Goal: Information Seeking & Learning: Learn about a topic

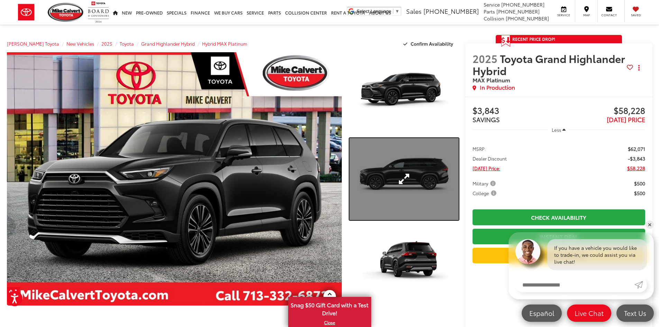
click at [387, 146] on link "Expand Photo 2" at bounding box center [403, 179] width 109 height 82
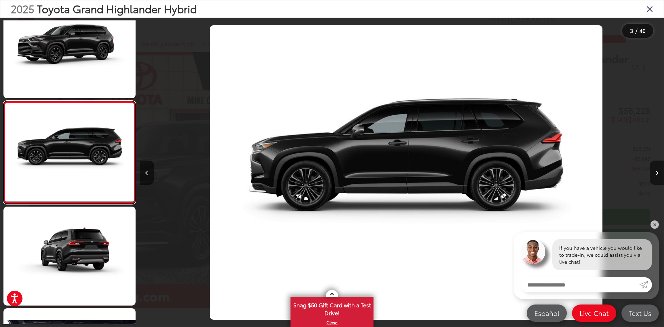
scroll to position [0, 1047]
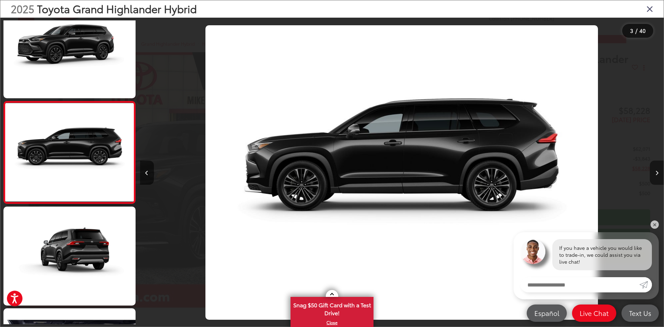
click at [652, 171] on button "Next image" at bounding box center [657, 172] width 14 height 24
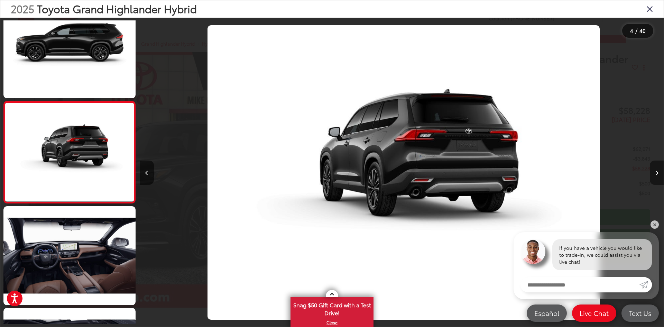
scroll to position [0, 1570]
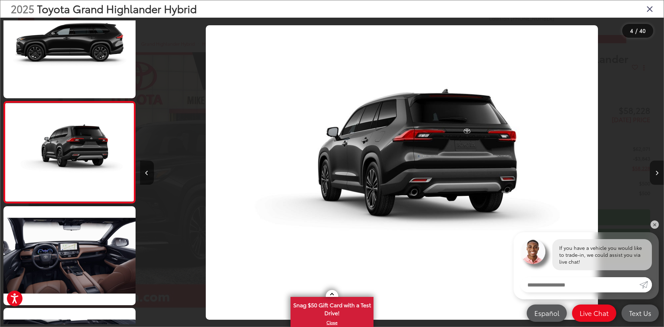
click at [654, 172] on button "Next image" at bounding box center [657, 172] width 14 height 24
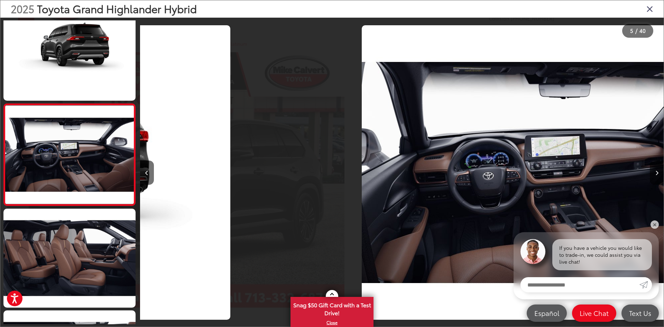
scroll to position [327, 0]
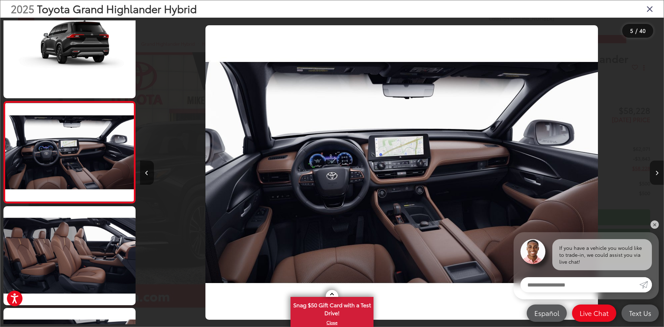
click at [654, 172] on button "Next image" at bounding box center [657, 172] width 14 height 24
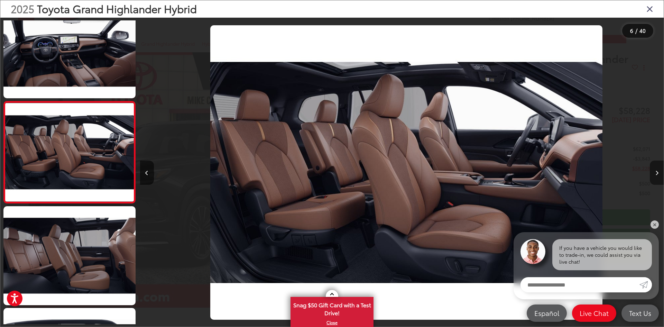
scroll to position [0, 2618]
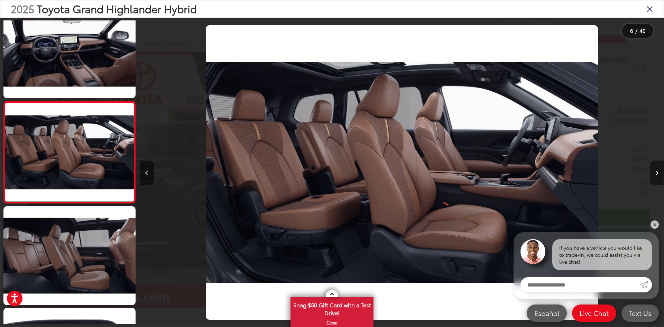
click at [654, 172] on button "Next image" at bounding box center [657, 172] width 14 height 24
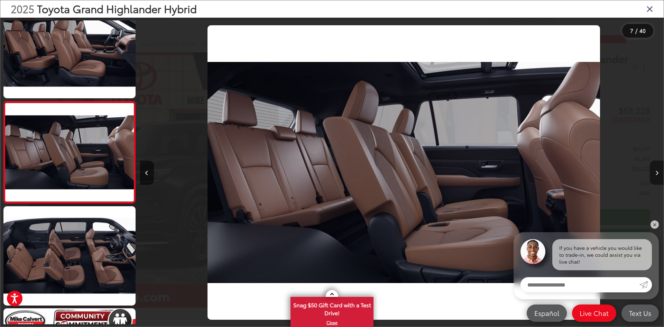
scroll to position [0, 3141]
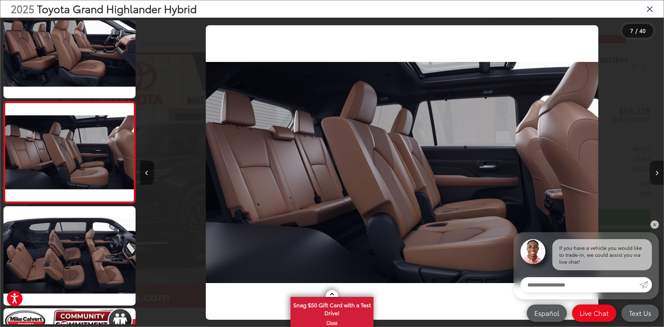
click at [654, 172] on button "Next image" at bounding box center [657, 172] width 14 height 24
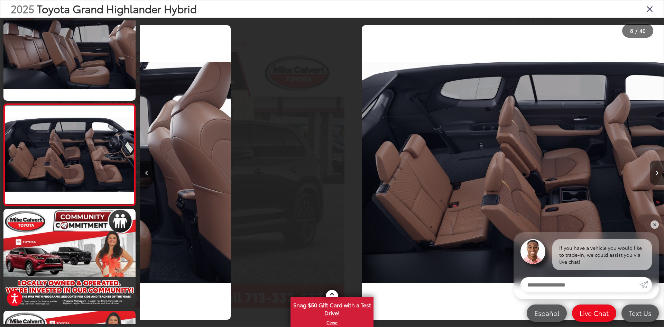
scroll to position [0, 0]
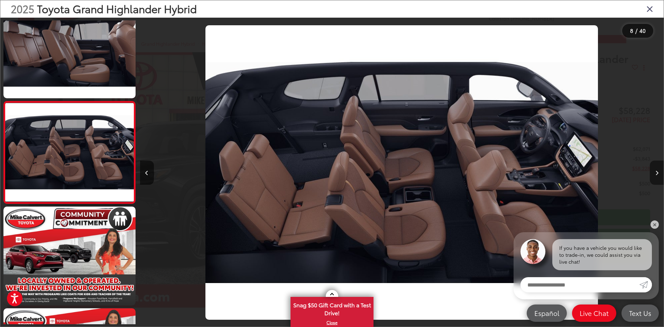
click at [654, 172] on button "Next image" at bounding box center [657, 172] width 14 height 24
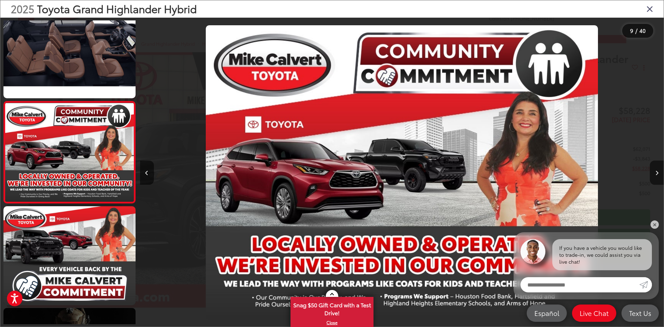
drag, startPoint x: 650, startPoint y: 9, endPoint x: 610, endPoint y: 25, distance: 42.5
click at [650, 10] on icon "Close gallery" at bounding box center [649, 8] width 7 height 9
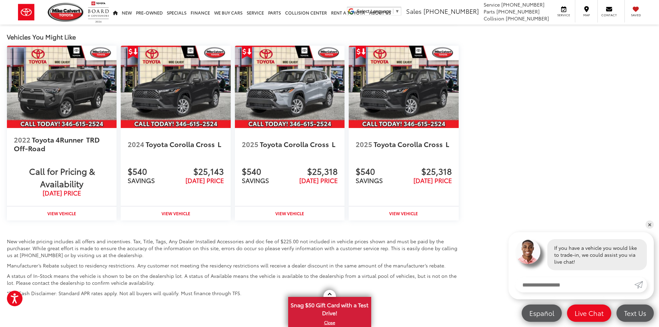
scroll to position [1048, 0]
